Goal: Information Seeking & Learning: Learn about a topic

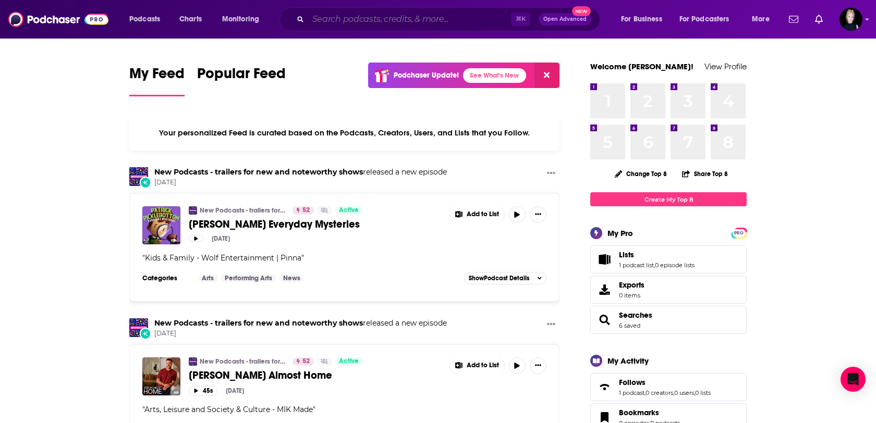
click at [436, 18] on input "Search podcasts, credits, & more..." at bounding box center [409, 19] width 203 height 17
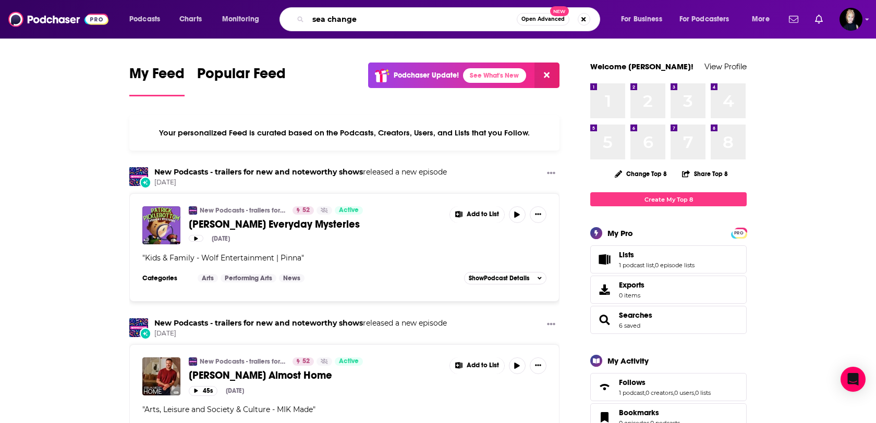
type input "sea change"
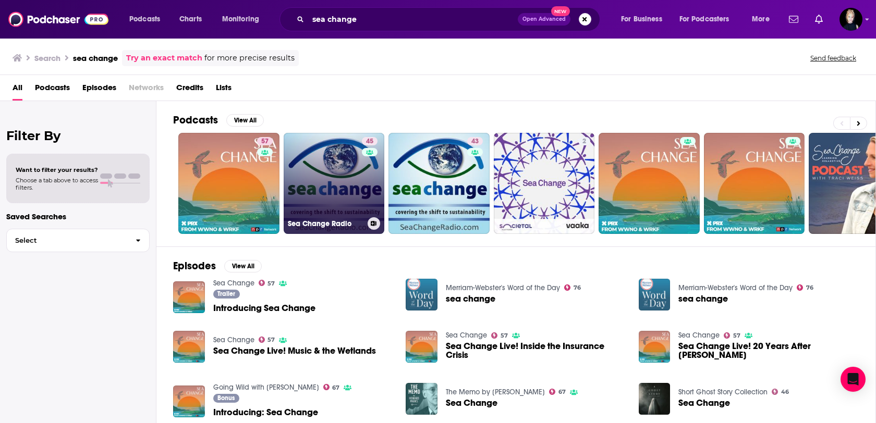
click at [312, 211] on link "45 Sea Change Radio" at bounding box center [334, 183] width 101 height 101
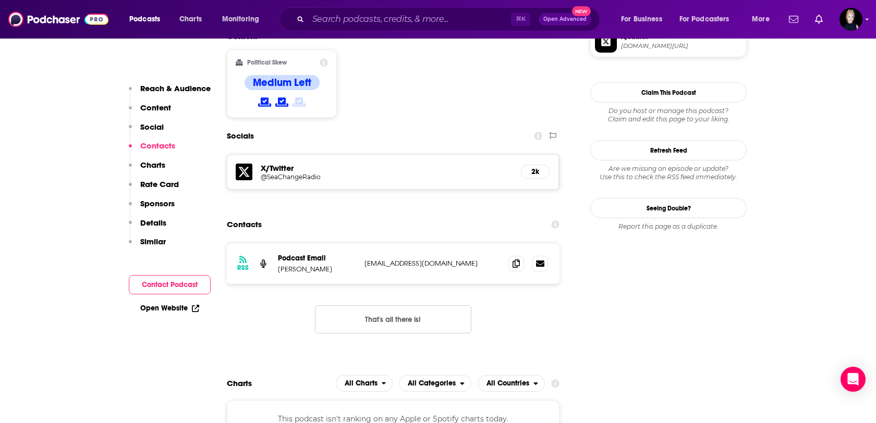
scroll to position [837, 0]
